Goal: Book appointment/travel/reservation

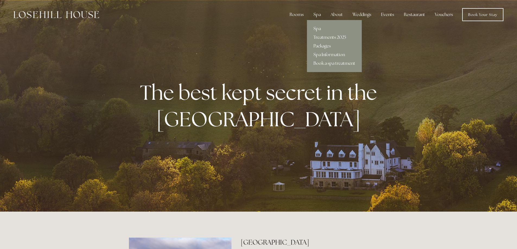
click at [321, 15] on div "Spa" at bounding box center [317, 14] width 16 height 11
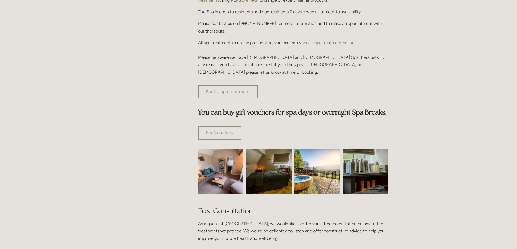
scroll to position [244, 0]
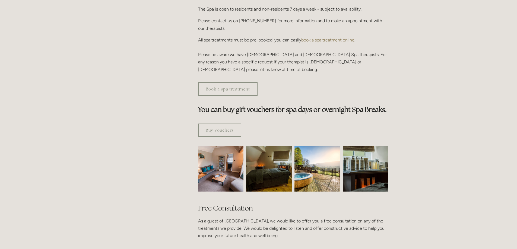
click at [213, 158] on img at bounding box center [221, 169] width 68 height 46
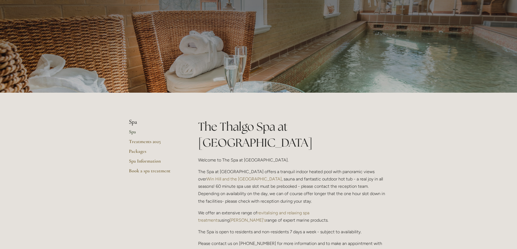
scroll to position [0, 0]
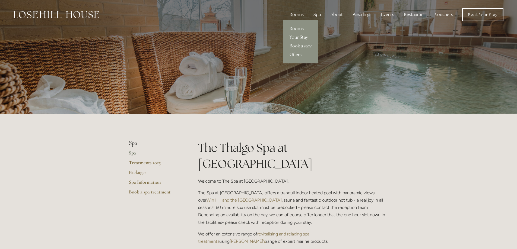
click at [305, 15] on div "Rooms" at bounding box center [296, 14] width 23 height 11
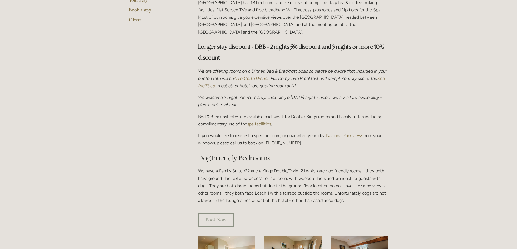
scroll to position [299, 0]
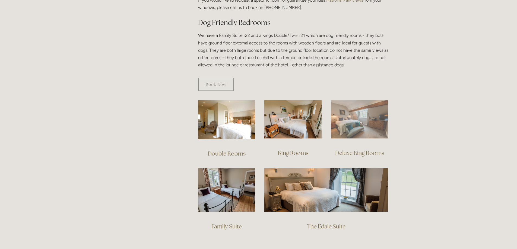
click at [361, 114] on img at bounding box center [359, 119] width 57 height 38
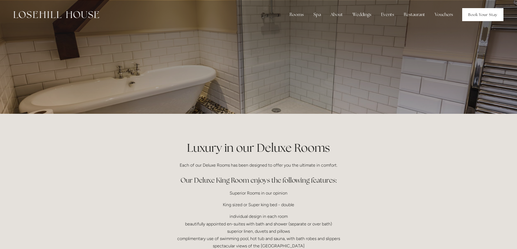
click at [481, 18] on link "Book Your Stay" at bounding box center [482, 14] width 41 height 13
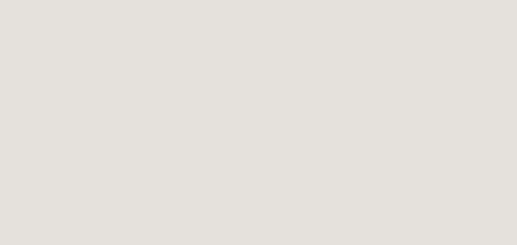
scroll to position [190, 0]
